Goal: Task Accomplishment & Management: Manage account settings

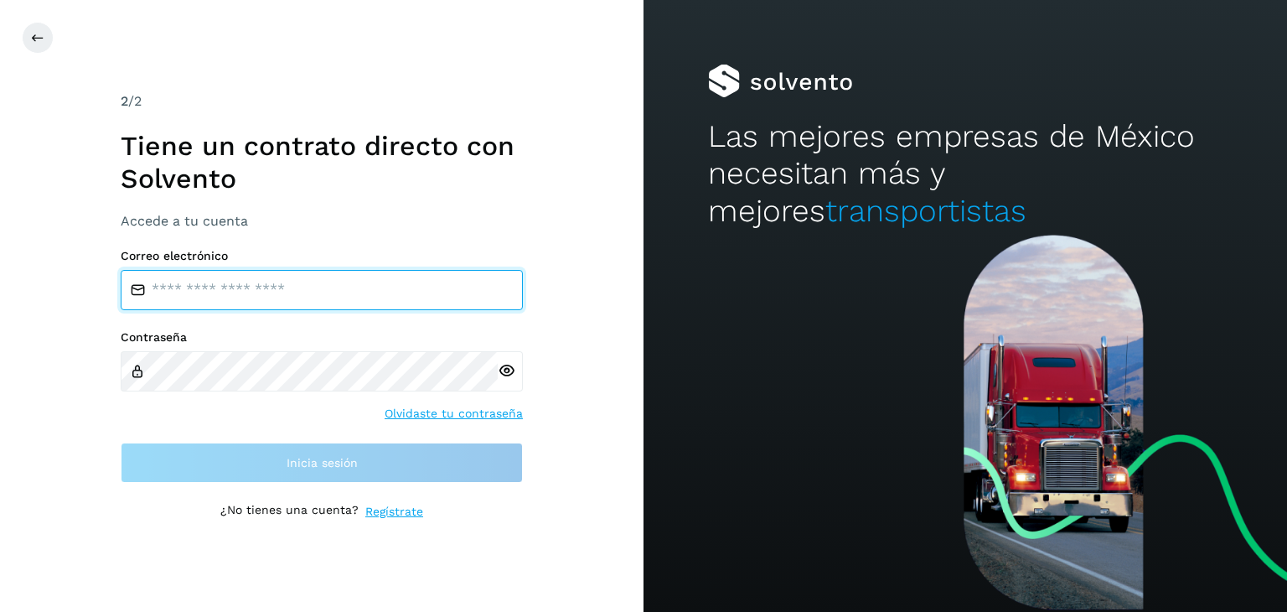
click at [263, 305] on input "email" at bounding box center [322, 290] width 402 height 40
type input "**********"
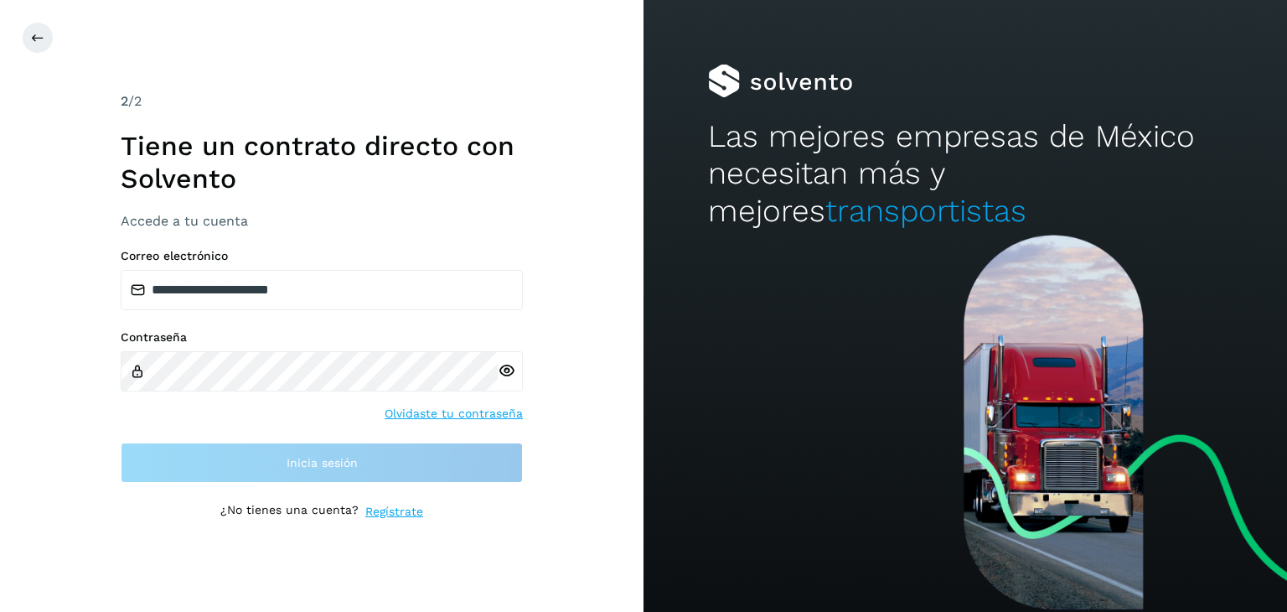
click at [247, 393] on div "Contraseña Olvidaste tu contraseña" at bounding box center [322, 375] width 402 height 91
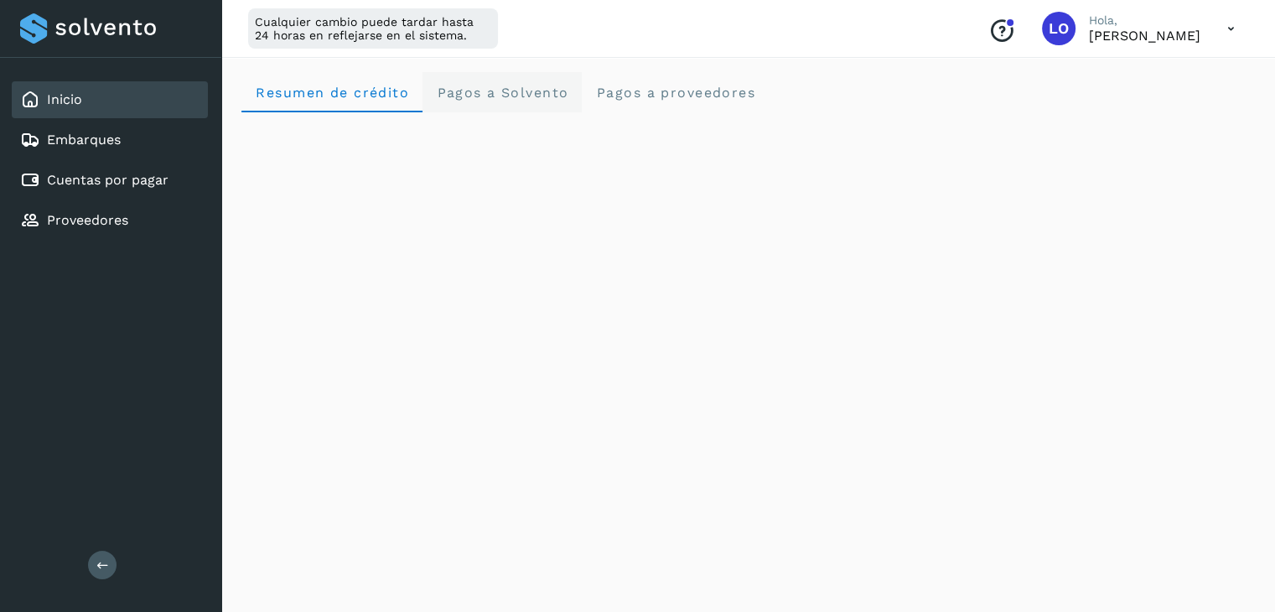
click at [499, 85] on span "Pagos a Solvento" at bounding box center [502, 93] width 132 height 16
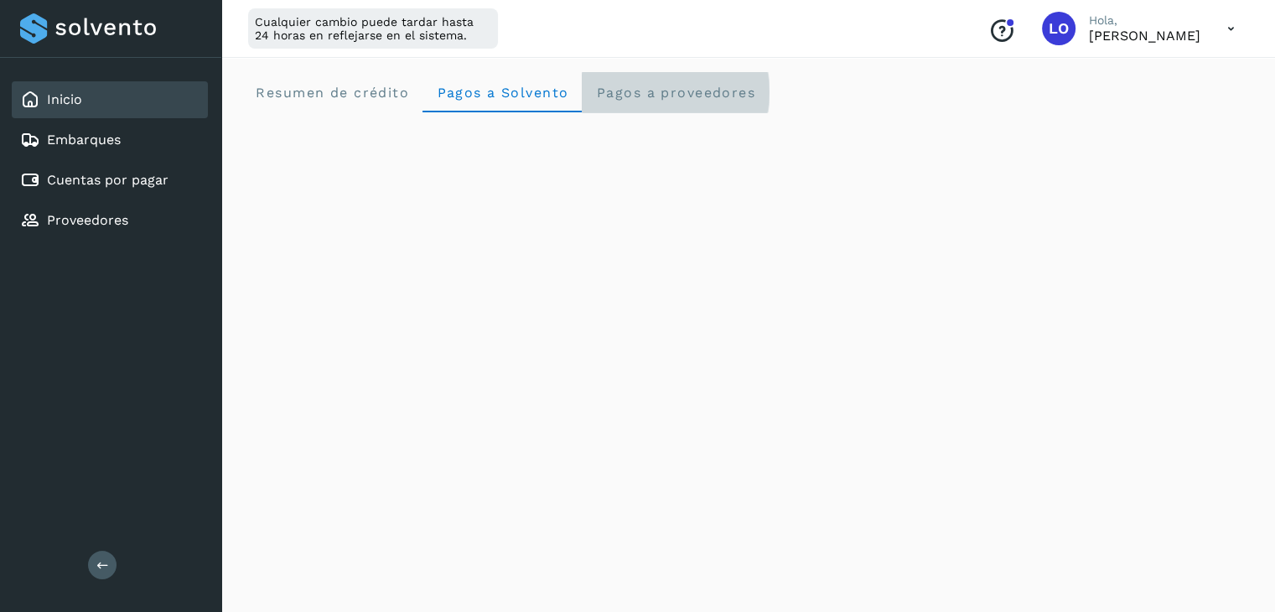
click at [654, 86] on span "Pagos a proveedores" at bounding box center [675, 93] width 160 height 16
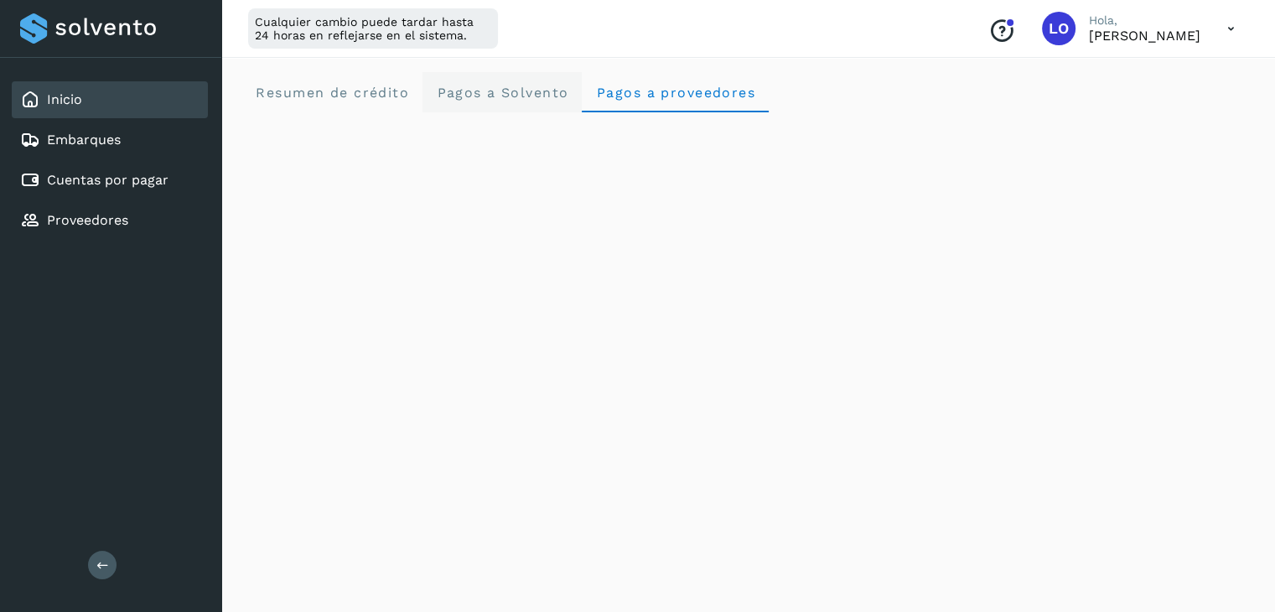
click at [530, 91] on span "Pagos a Solvento" at bounding box center [502, 93] width 132 height 16
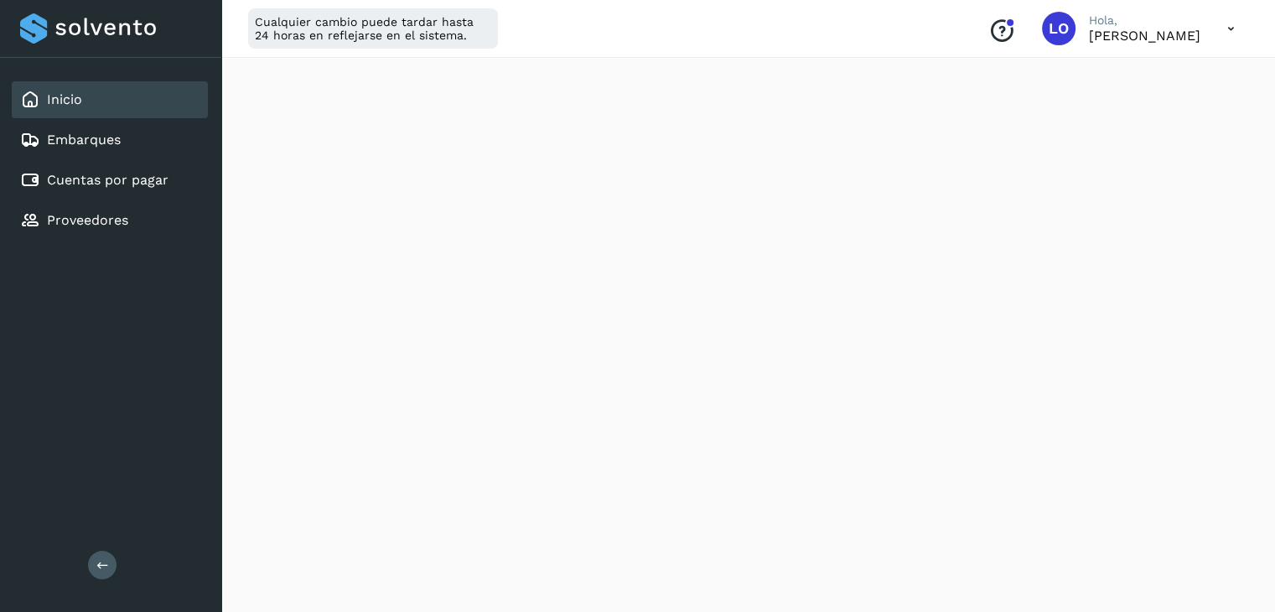
scroll to position [335, 0]
click at [1218, 27] on icon at bounding box center [1230, 29] width 34 height 34
click at [1124, 108] on div "Cerrar sesión" at bounding box center [1147, 108] width 199 height 32
